Goal: Task Accomplishment & Management: Manage account settings

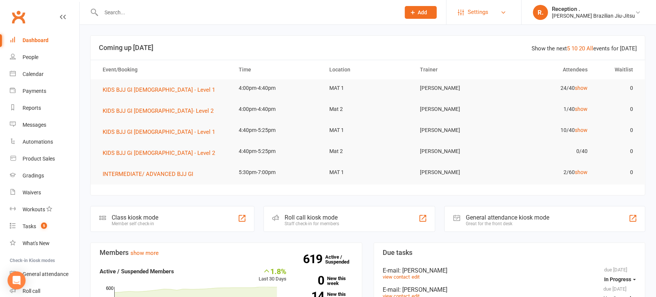
click at [510, 13] on link "Settings" at bounding box center [484, 12] width 52 height 17
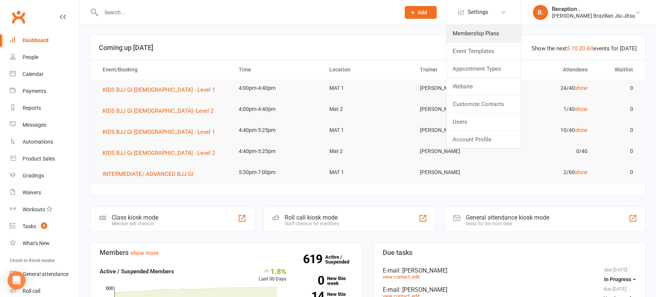
click at [502, 36] on link "Membership Plans" at bounding box center [484, 33] width 75 height 17
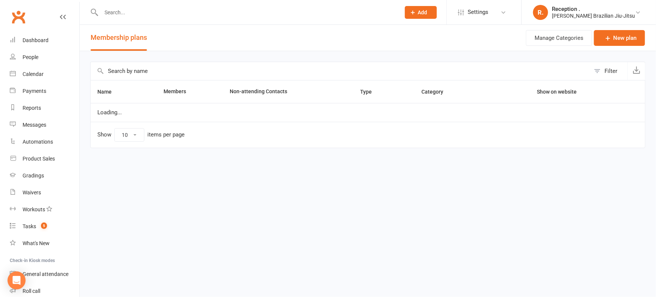
select select "100"
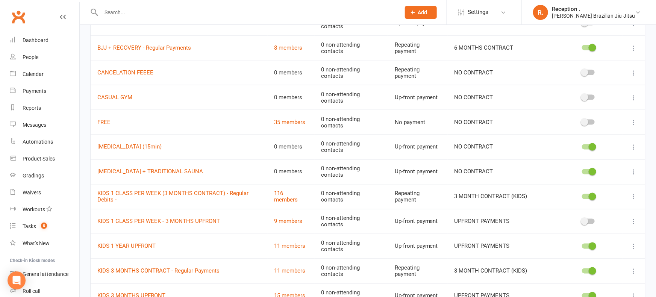
scroll to position [590, 0]
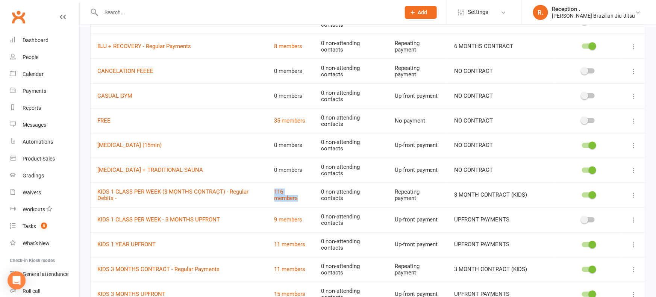
drag, startPoint x: 301, startPoint y: 198, endPoint x: 268, endPoint y: 186, distance: 35.9
click at [268, 186] on td "116 members" at bounding box center [291, 195] width 47 height 25
click at [265, 183] on td "KIDS 1 CLASS PER WEEK (3 MONTHS CONTRACT) - Regular Debits -" at bounding box center [179, 195] width 177 height 25
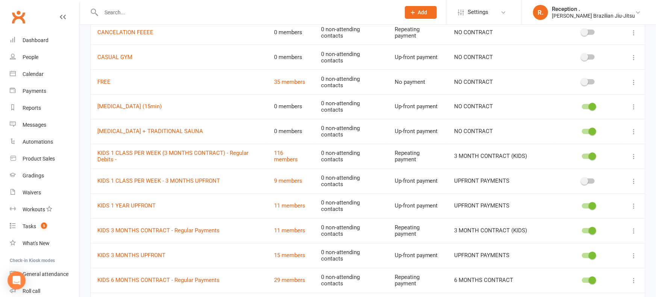
scroll to position [629, 0]
drag, startPoint x: 308, startPoint y: 230, endPoint x: 265, endPoint y: 229, distance: 42.8
click at [269, 230] on td "11 members" at bounding box center [291, 230] width 47 height 25
click at [264, 229] on td "KIDS 3 MONTHS CONTRACT - Regular Payments" at bounding box center [179, 230] width 177 height 25
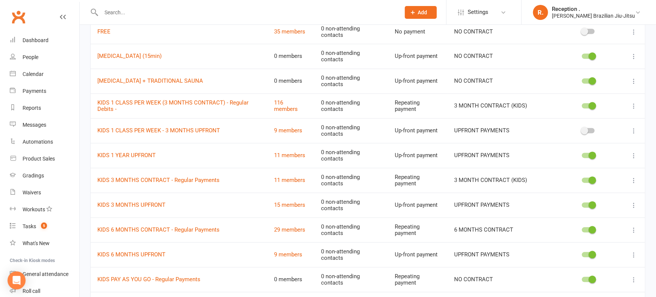
scroll to position [680, 0]
drag, startPoint x: 307, startPoint y: 229, endPoint x: 259, endPoint y: 230, distance: 47.7
click at [261, 230] on tr "KIDS 6 MONTHS CONTRACT - Regular Payments 29 members 0 non-attending contacts R…" at bounding box center [368, 229] width 554 height 25
click at [259, 230] on td "KIDS 6 MONTHS CONTRACT - Regular Payments" at bounding box center [179, 229] width 177 height 25
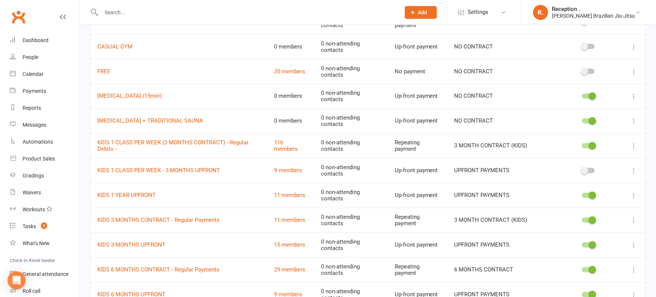
scroll to position [639, 0]
drag, startPoint x: 304, startPoint y: 149, endPoint x: 269, endPoint y: 138, distance: 36.7
click at [269, 138] on td "116 members" at bounding box center [291, 146] width 47 height 25
drag, startPoint x: 268, startPoint y: 138, endPoint x: 273, endPoint y: 143, distance: 7.2
click at [268, 138] on td "116 members" at bounding box center [291, 146] width 47 height 25
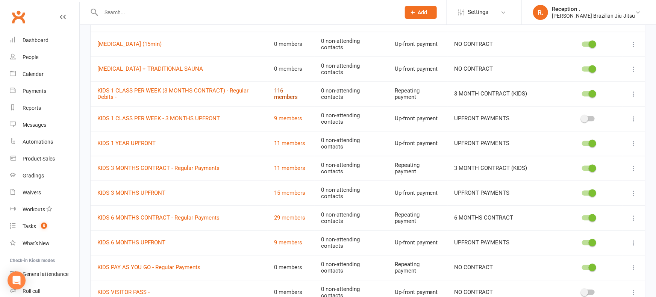
scroll to position [690, 0]
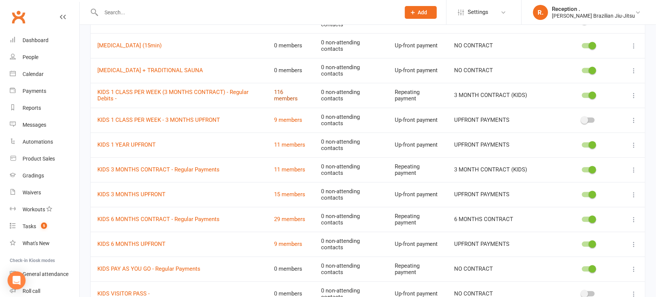
click at [284, 96] on link "116 members" at bounding box center [286, 95] width 24 height 13
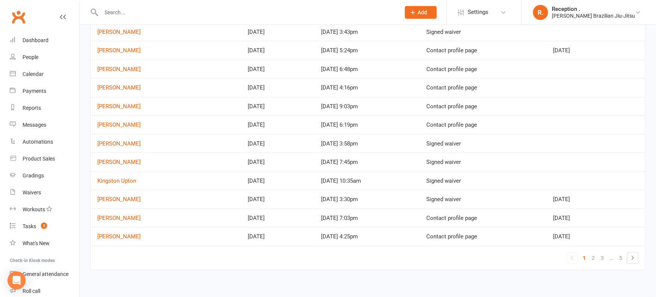
scroll to position [322, 0]
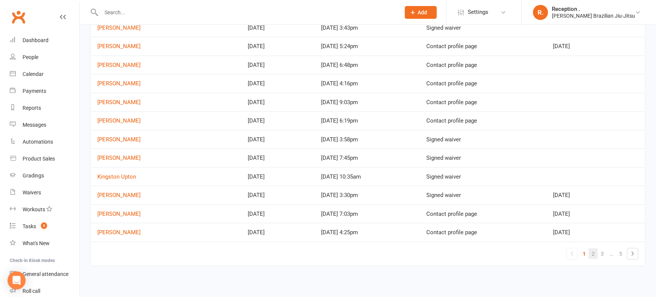
click at [593, 253] on link "2" at bounding box center [593, 253] width 9 height 11
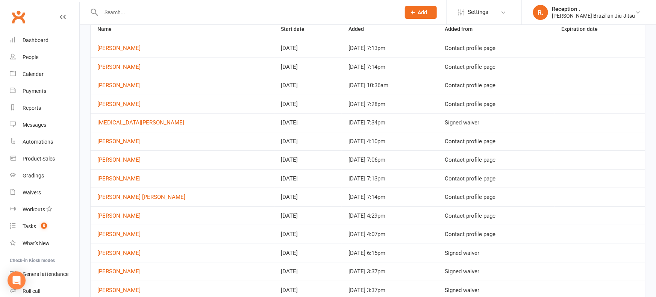
scroll to position [0, 0]
